Goal: Transaction & Acquisition: Book appointment/travel/reservation

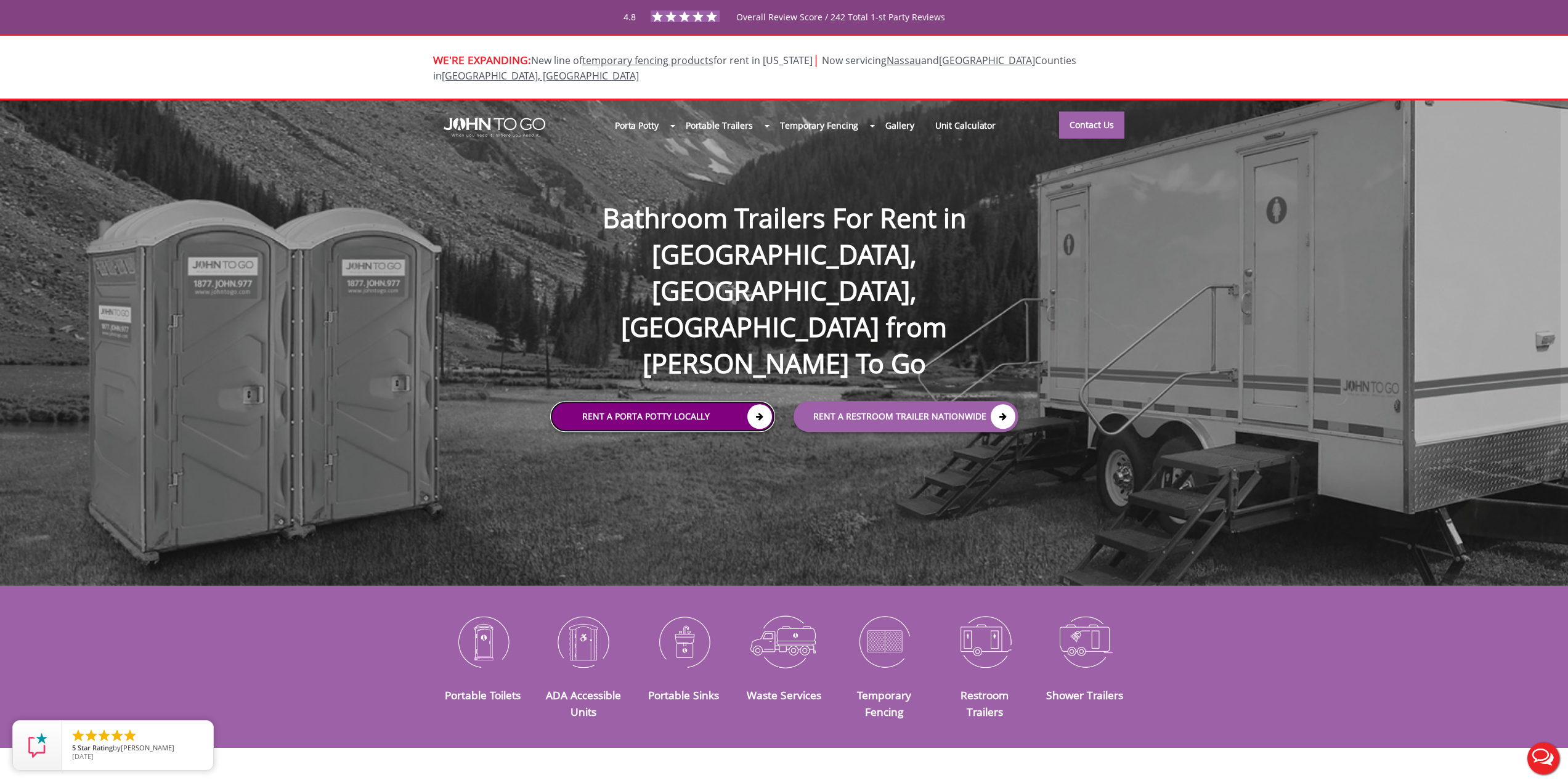
click at [691, 401] on link "Rent a Porta Potty Locally" at bounding box center [662, 416] width 225 height 31
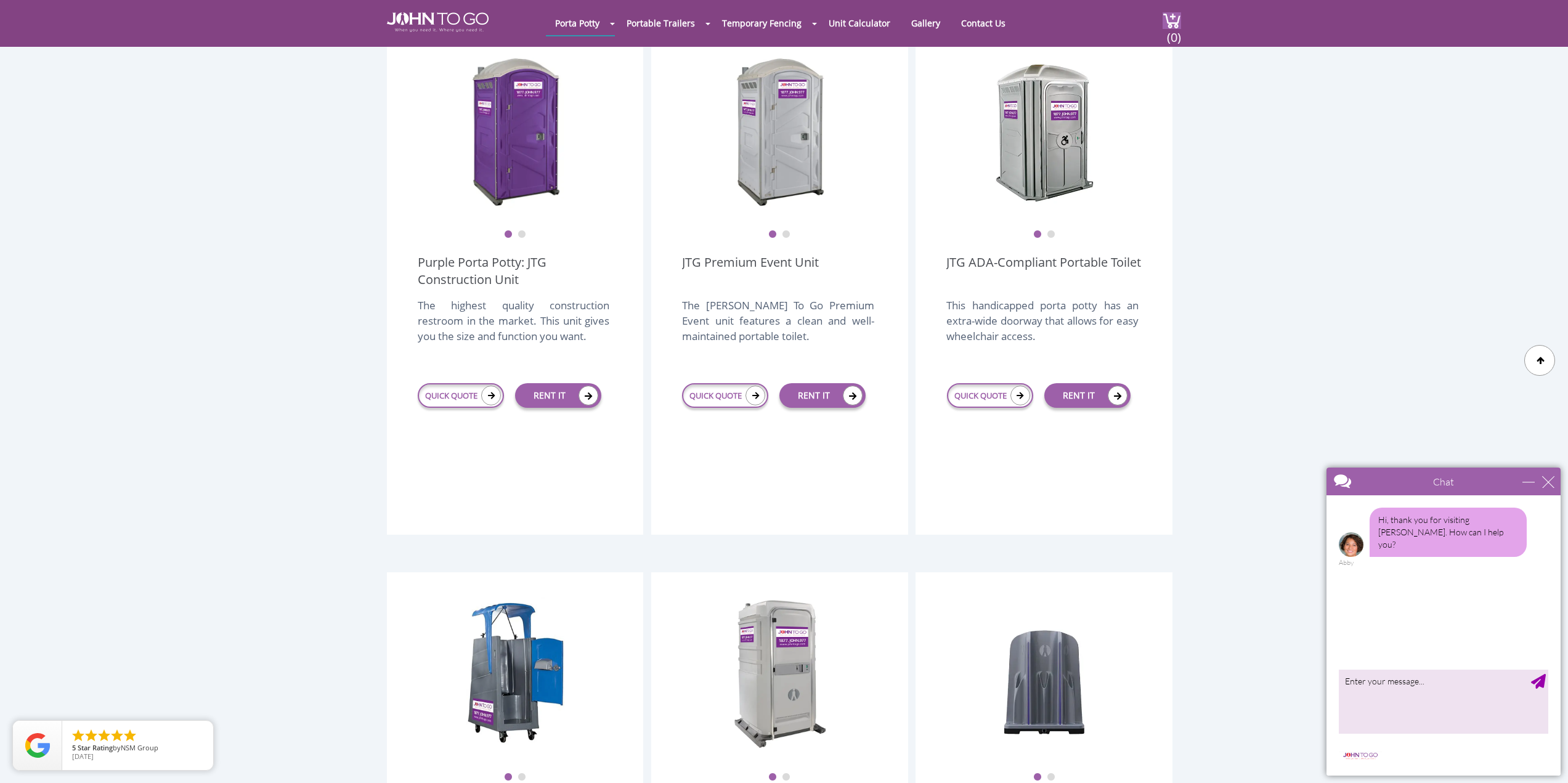
scroll to position [370, 0]
click at [828, 384] on link "RENT IT" at bounding box center [823, 396] width 86 height 25
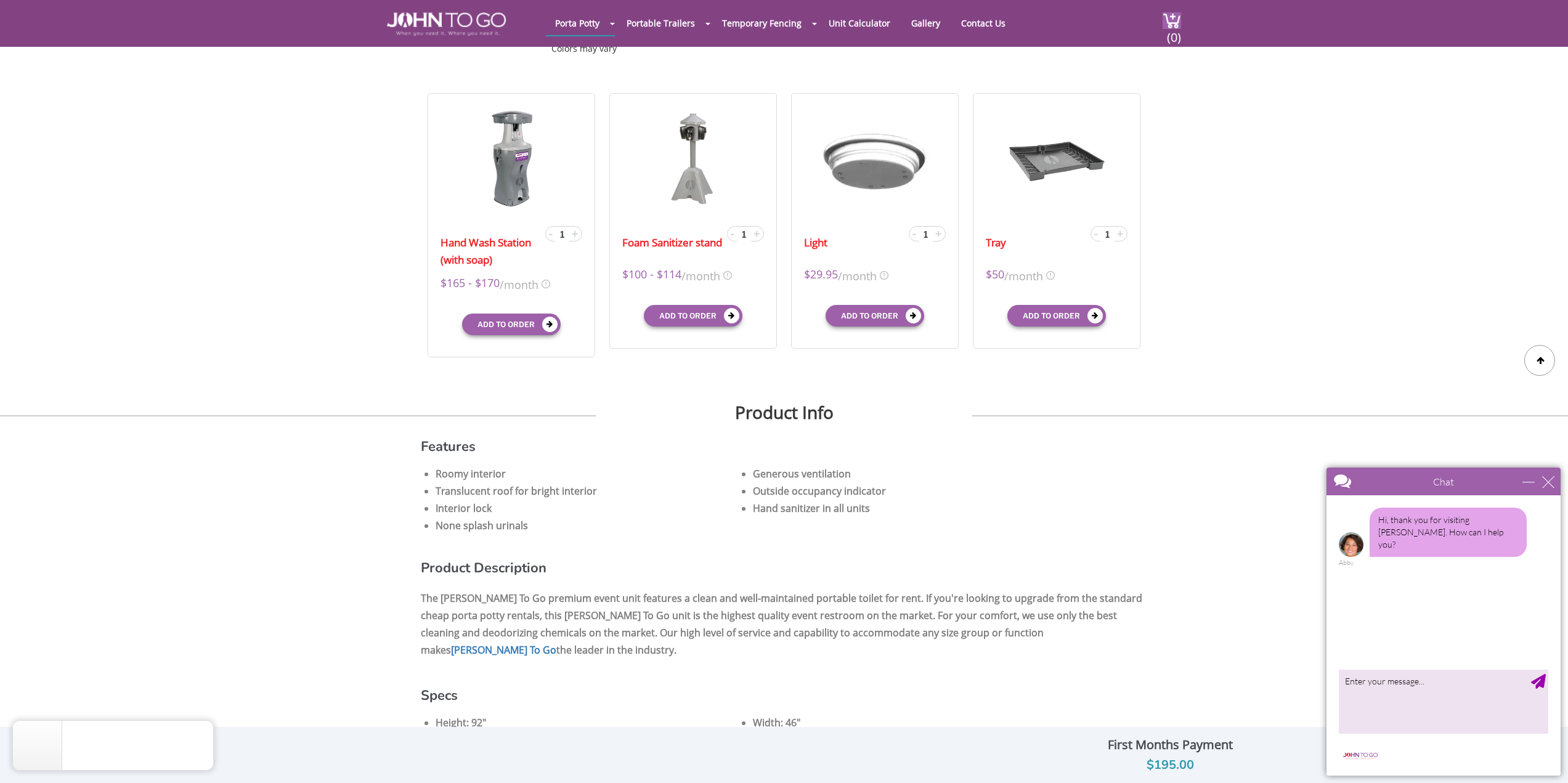
scroll to position [370, 0]
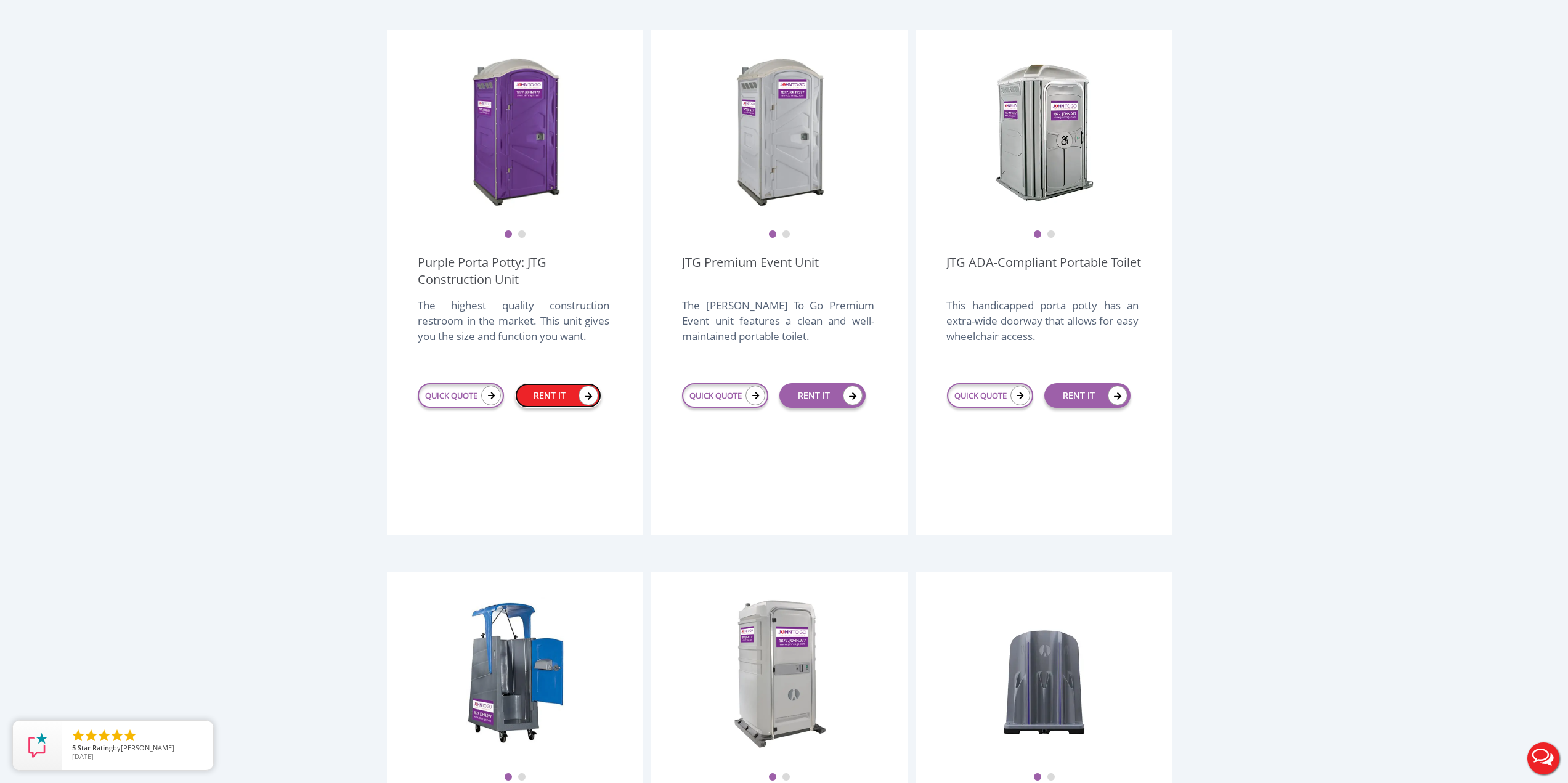
click at [541, 383] on link "RENT IT" at bounding box center [558, 395] width 86 height 25
